Goal: Check status

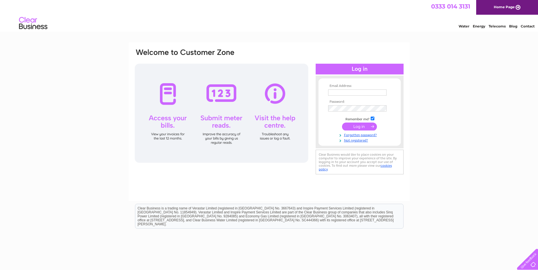
type input "[EMAIL_ADDRESS][DOMAIN_NAME]"
click at [353, 125] on input "submit" at bounding box center [359, 127] width 35 height 8
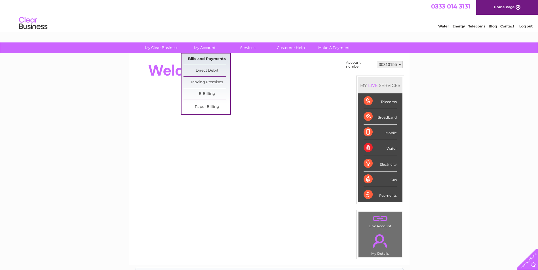
click at [207, 56] on link "Bills and Payments" at bounding box center [206, 59] width 47 height 11
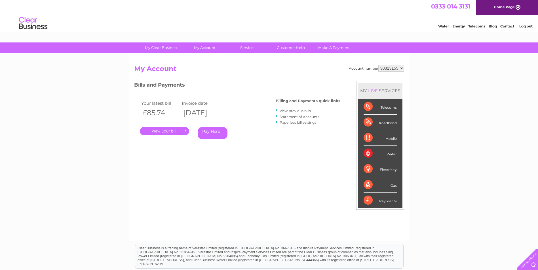
click at [167, 130] on link "." at bounding box center [164, 131] width 49 height 8
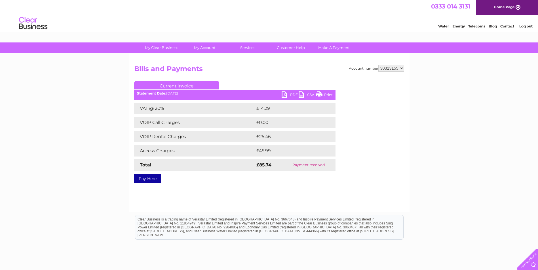
click at [292, 94] on link "PDF" at bounding box center [289, 96] width 17 height 8
